Goal: Task Accomplishment & Management: Manage account settings

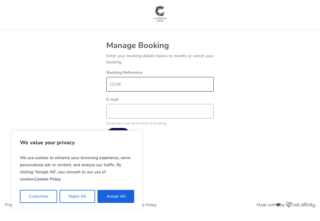
click at [156, 85] on input "12145" at bounding box center [159, 84] width 107 height 15
click at [110, 195] on button "Accept All" at bounding box center [115, 196] width 37 height 13
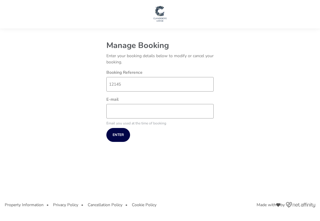
checkbox input "true"
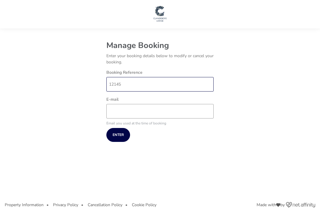
click at [175, 83] on input "12145" at bounding box center [159, 84] width 107 height 15
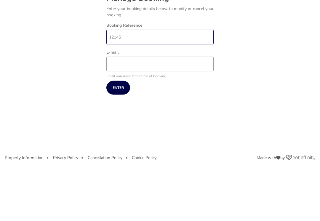
click at [164, 64] on input "12145" at bounding box center [159, 71] width 107 height 15
click at [197, 91] on input "E-mail" at bounding box center [159, 98] width 107 height 15
type input "[EMAIL_ADDRESS][DOMAIN_NAME]"
click at [120, 115] on button "Enter" at bounding box center [118, 122] width 24 height 14
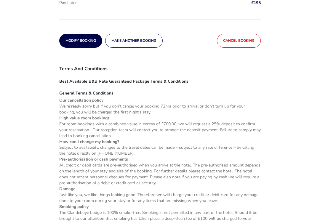
scroll to position [161, 0]
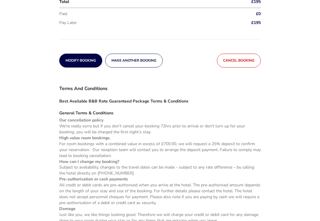
click at [243, 63] on button "Cancel booking" at bounding box center [239, 61] width 44 height 14
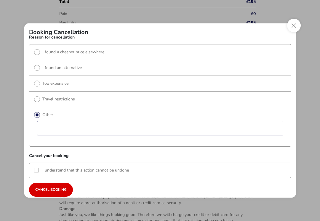
click at [49, 135] on input "reasonText" at bounding box center [160, 128] width 246 height 15
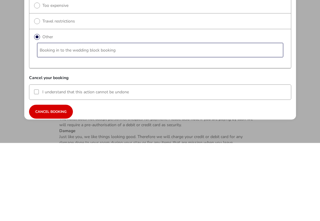
type input "Booking in to the wedding block booking"
click at [38, 167] on div at bounding box center [36, 169] width 5 height 5
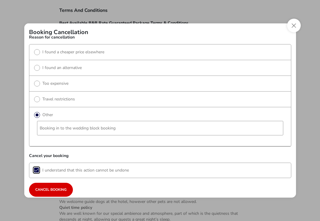
scroll to position [3, 3]
click at [36, 190] on button "Cancel booking" at bounding box center [51, 190] width 44 height 14
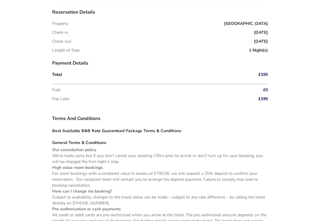
scroll to position [139, 0]
